Goal: Task Accomplishment & Management: Manage account settings

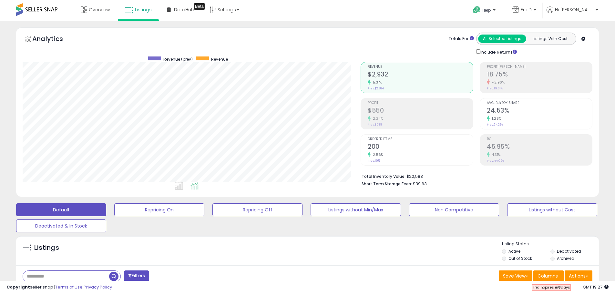
click at [192, 187] on icon at bounding box center [194, 185] width 8 height 7
click at [185, 187] on li at bounding box center [179, 186] width 15 height 11
click at [199, 189] on li at bounding box center [194, 186] width 15 height 11
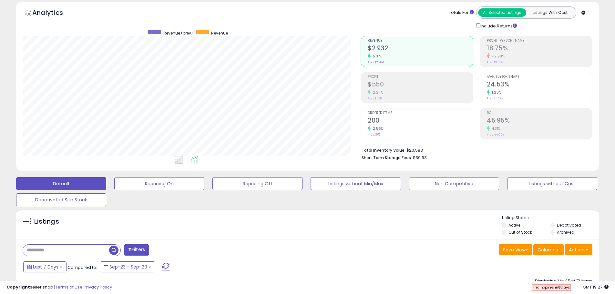
scroll to position [0, 0]
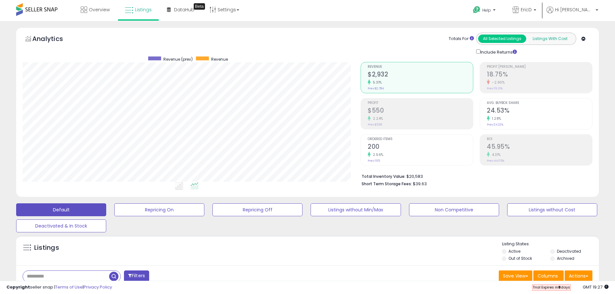
click at [490, 41] on button "Listings With Cost" at bounding box center [549, 39] width 48 height 8
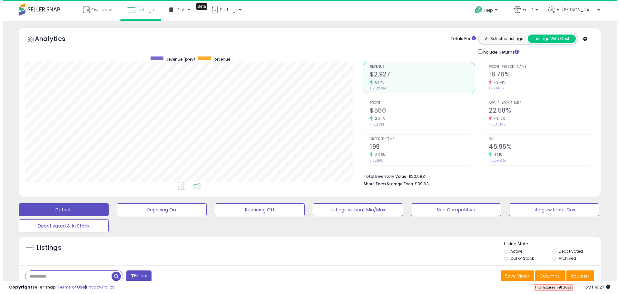
scroll to position [132, 338]
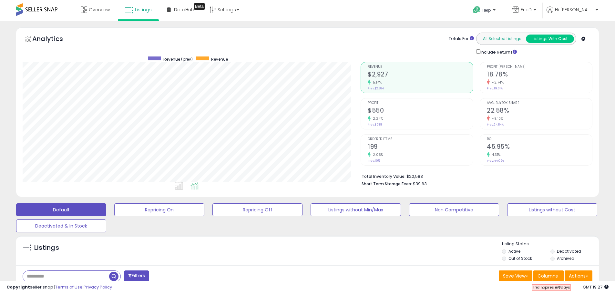
click at [490, 38] on button "All Selected Listings" at bounding box center [502, 39] width 48 height 8
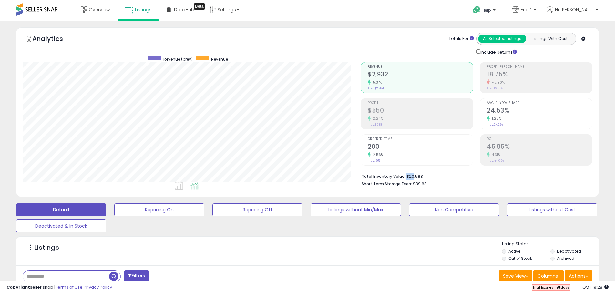
click at [412, 175] on li "Total Inventory Value: $20,583" at bounding box center [474, 176] width 226 height 8
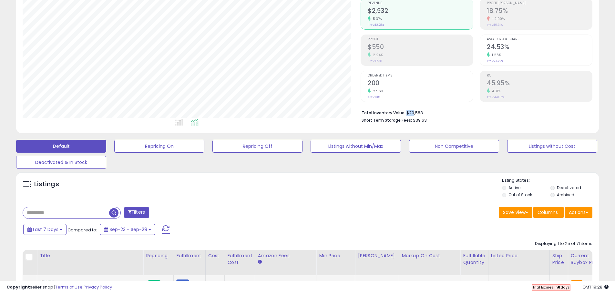
scroll to position [65, 0]
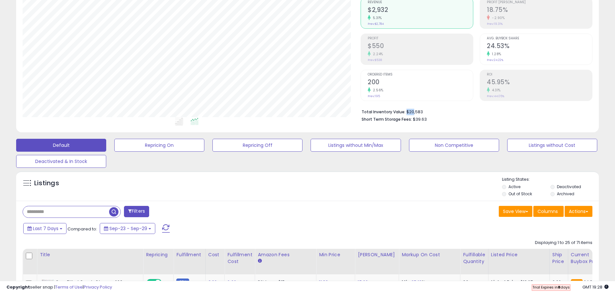
click at [406, 112] on li "Total Inventory Value: $20,583" at bounding box center [474, 111] width 226 height 8
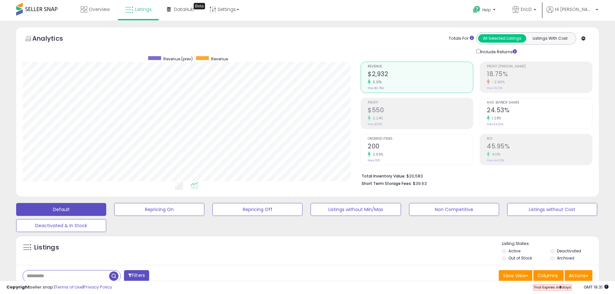
scroll to position [0, 0]
click at [235, 10] on link "Settings" at bounding box center [224, 9] width 39 height 19
click at [228, 31] on link "Store settings" at bounding box center [225, 33] width 29 height 6
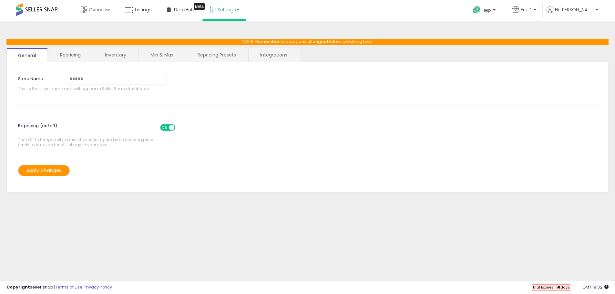
click at [226, 13] on link "Settings" at bounding box center [224, 9] width 39 height 19
click at [225, 49] on link "User settings" at bounding box center [224, 50] width 27 height 6
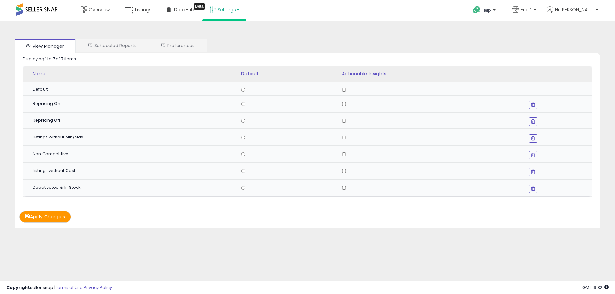
click at [225, 14] on link "Settings" at bounding box center [224, 9] width 39 height 19
click at [228, 32] on link "Store settings" at bounding box center [225, 33] width 29 height 6
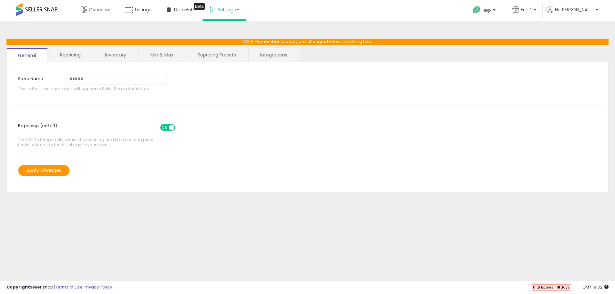
click at [212, 54] on link "Repricing Presets" at bounding box center [217, 55] width 62 height 14
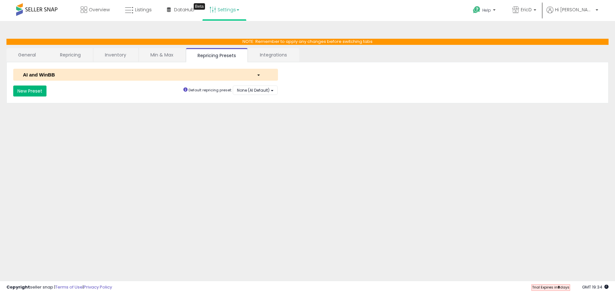
click at [34, 91] on button "New Preset" at bounding box center [29, 90] width 33 height 11
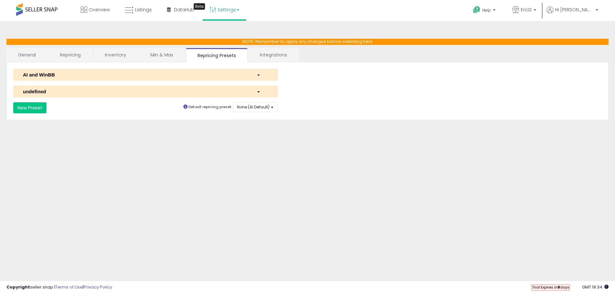
click at [216, 92] on div "undefined" at bounding box center [135, 91] width 234 height 7
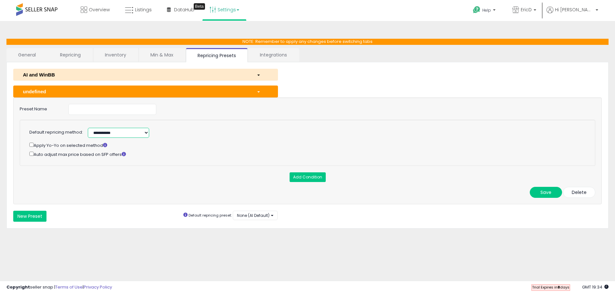
click at [131, 132] on select "**********" at bounding box center [118, 133] width 61 height 10
select select "**********"
click at [88, 128] on select "**********" at bounding box center [118, 133] width 61 height 10
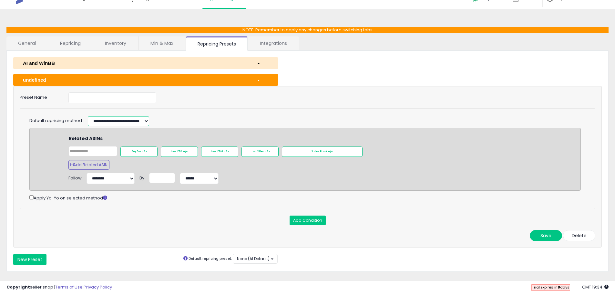
scroll to position [22, 0]
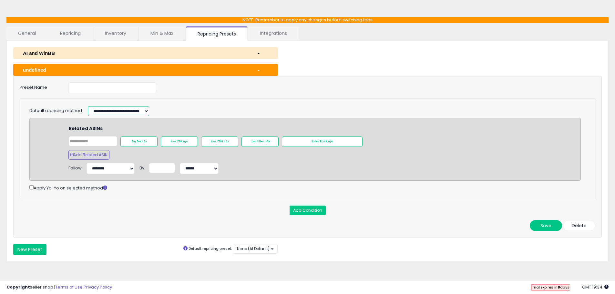
click at [123, 108] on select "**********" at bounding box center [118, 111] width 61 height 10
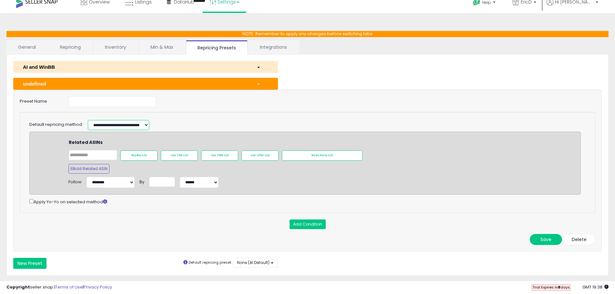
scroll to position [0, 0]
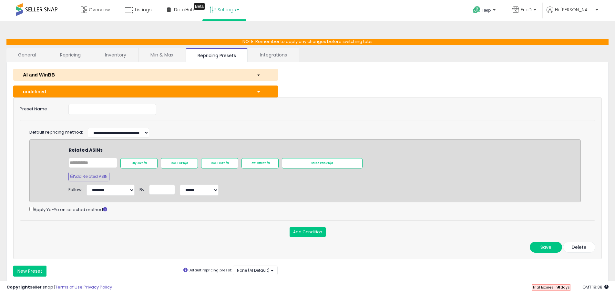
click at [44, 9] on span at bounding box center [36, 9] width 41 height 13
click at [103, 15] on link "Overview" at bounding box center [95, 9] width 39 height 19
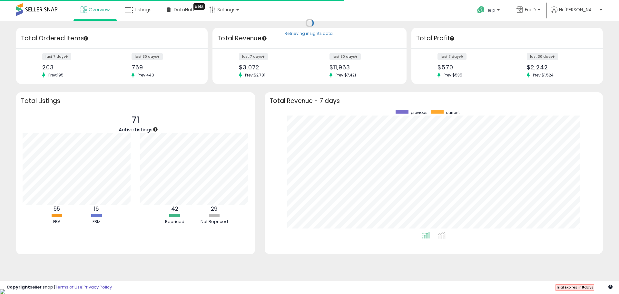
scroll to position [122, 325]
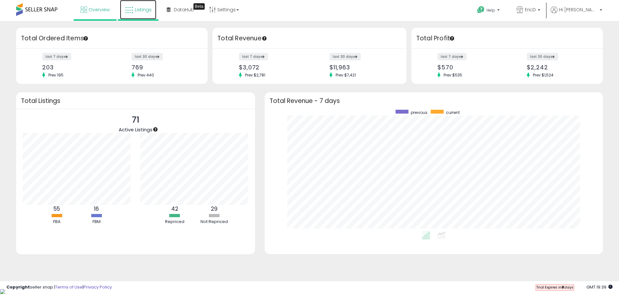
click at [140, 12] on span "Listings" at bounding box center [143, 9] width 17 height 6
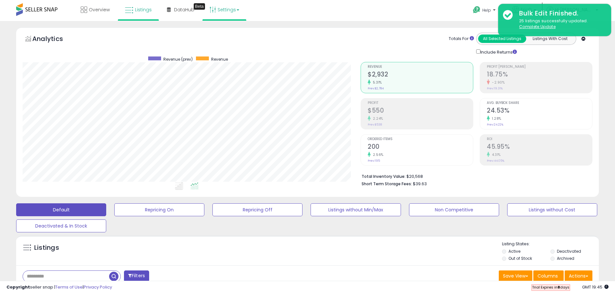
click at [228, 10] on link "Settings" at bounding box center [224, 9] width 39 height 19
click at [226, 31] on link "Store settings" at bounding box center [225, 33] width 29 height 6
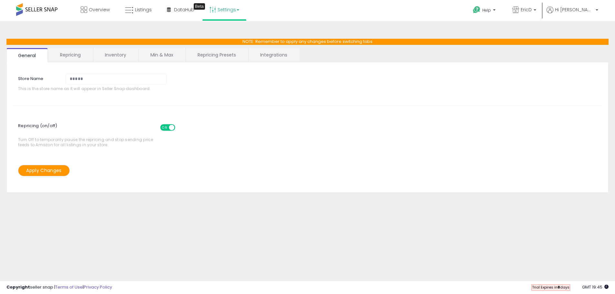
click at [219, 59] on link "Repricing Presets" at bounding box center [217, 55] width 62 height 14
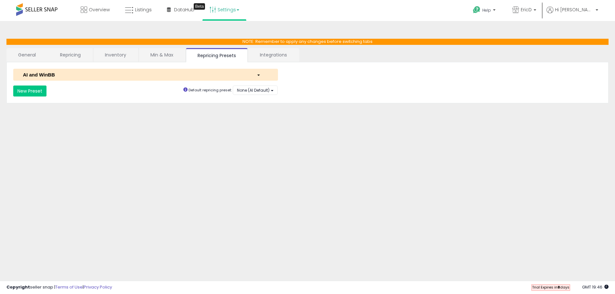
click at [99, 75] on div "AI and WinBB" at bounding box center [135, 74] width 234 height 7
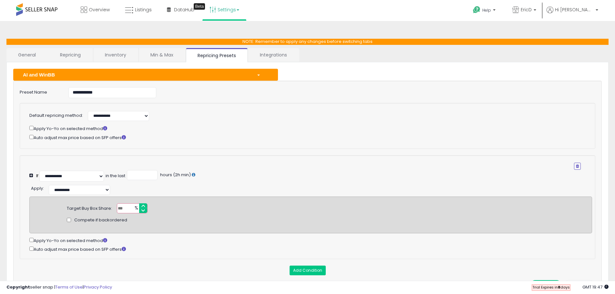
click at [53, 12] on span at bounding box center [36, 9] width 41 height 13
click at [126, 13] on icon at bounding box center [129, 10] width 8 height 8
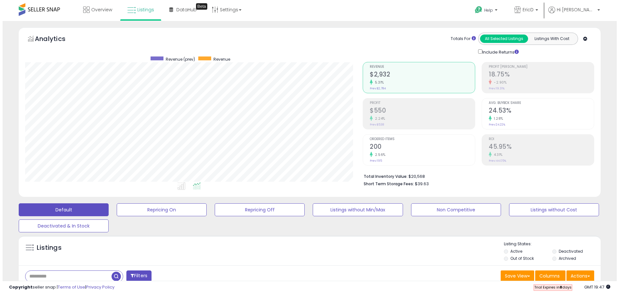
scroll to position [132, 338]
click at [536, 82] on div "-2.90%" at bounding box center [538, 82] width 105 height 6
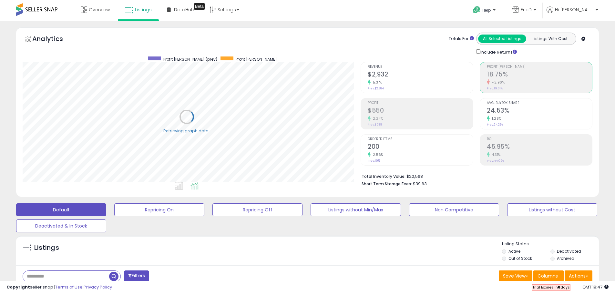
scroll to position [322451, 322246]
click at [536, 10] on p "EricD" at bounding box center [524, 10] width 24 height 8
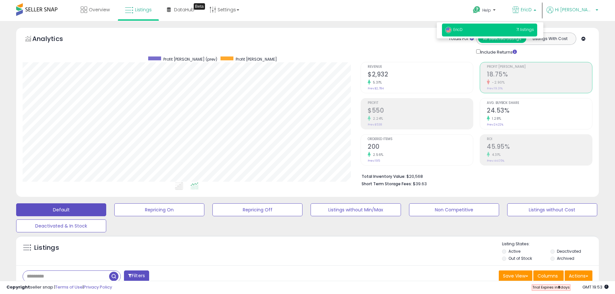
click at [586, 7] on span "Hi [PERSON_NAME]" at bounding box center [574, 9] width 39 height 6
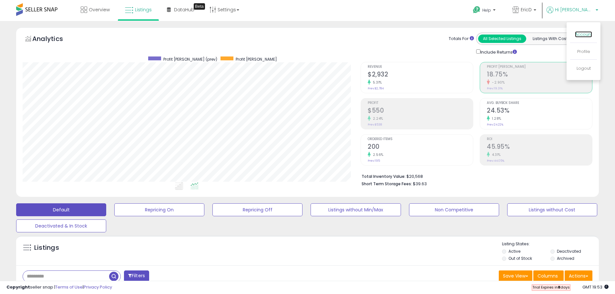
click at [584, 33] on link "Account" at bounding box center [583, 34] width 17 height 6
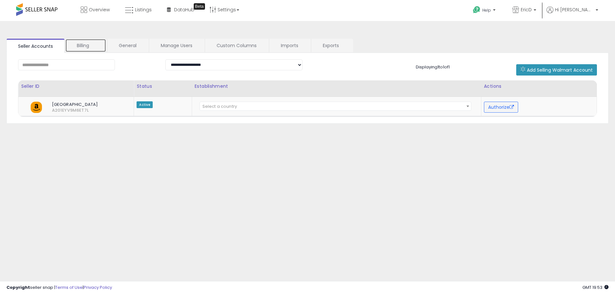
click at [91, 46] on link "Billing" at bounding box center [85, 46] width 41 height 14
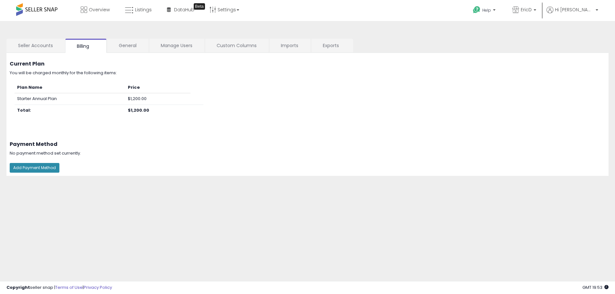
click at [43, 168] on button "Add Payment Method" at bounding box center [35, 168] width 50 height 10
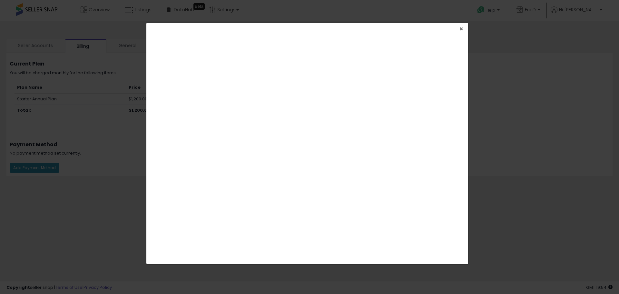
click at [461, 31] on span "×" at bounding box center [461, 28] width 4 height 9
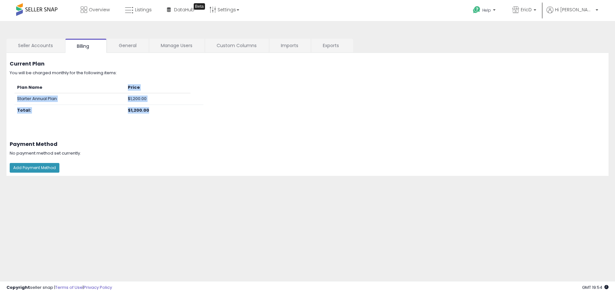
drag, startPoint x: 126, startPoint y: 85, endPoint x: 155, endPoint y: 111, distance: 38.1
click at [155, 111] on table "Plan Name Price Starter Annual Plan $1,200.00 Total: $1,200.00" at bounding box center [109, 99] width 189 height 34
click at [147, 97] on td "$1,200.00" at bounding box center [157, 99] width 65 height 12
click at [148, 99] on td "$1,200.00" at bounding box center [157, 99] width 65 height 12
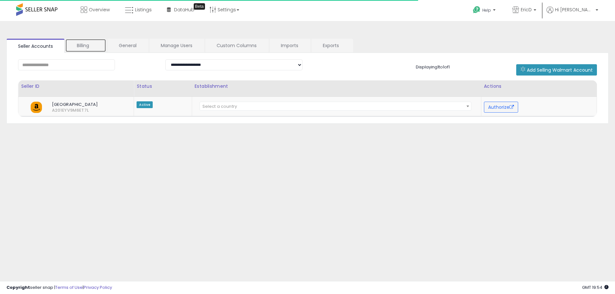
click at [91, 44] on link "Billing" at bounding box center [85, 46] width 41 height 14
